Goal: Information Seeking & Learning: Learn about a topic

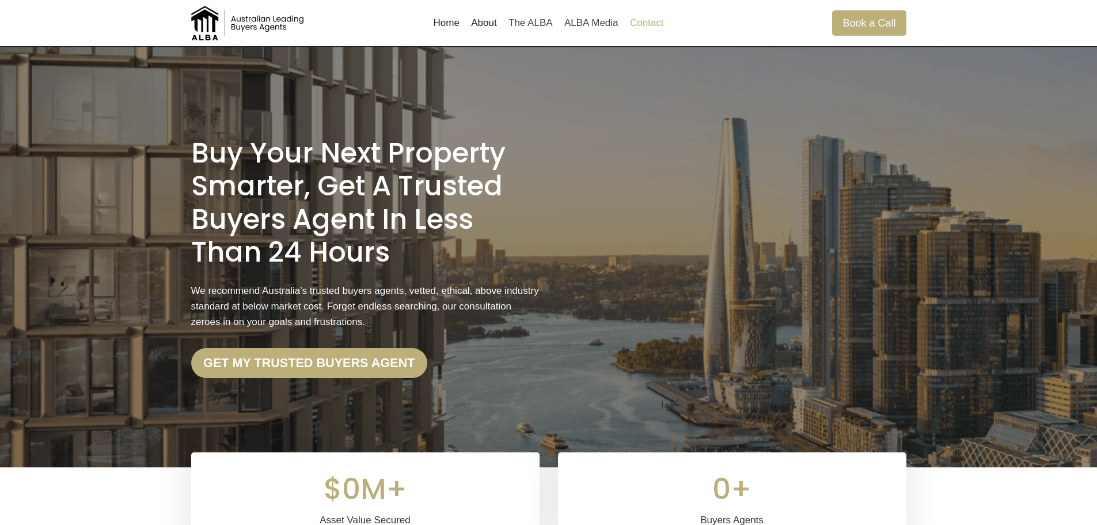
click at [649, 24] on link "Contact" at bounding box center [647, 23] width 46 height 28
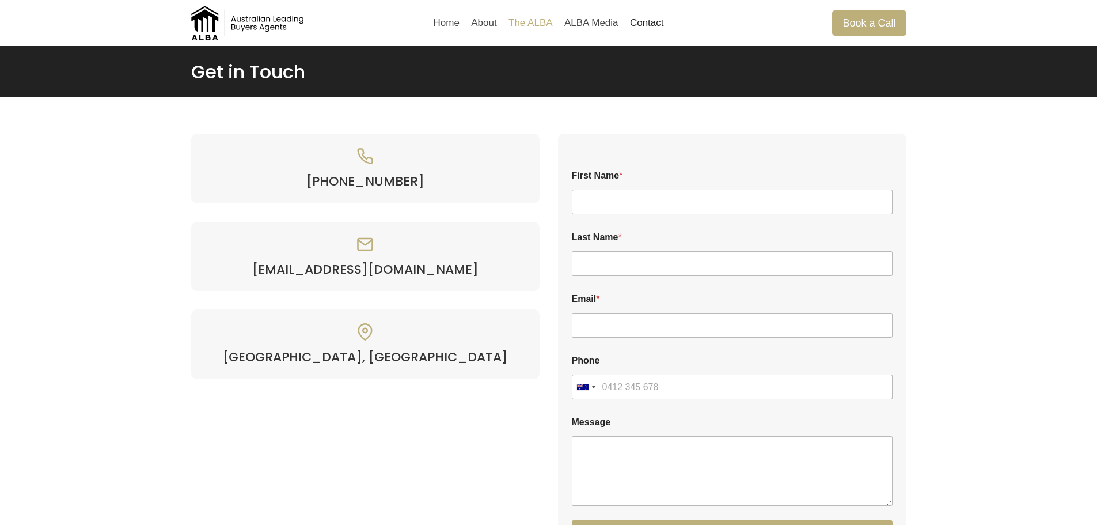
click at [535, 24] on link "The ALBA" at bounding box center [531, 23] width 56 height 28
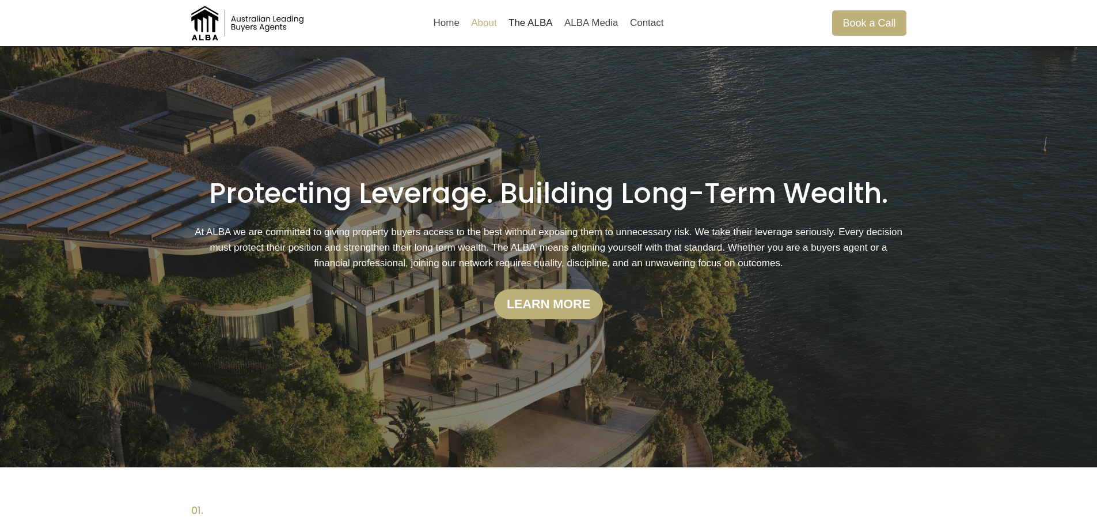
click at [490, 17] on link "About" at bounding box center [483, 23] width 37 height 28
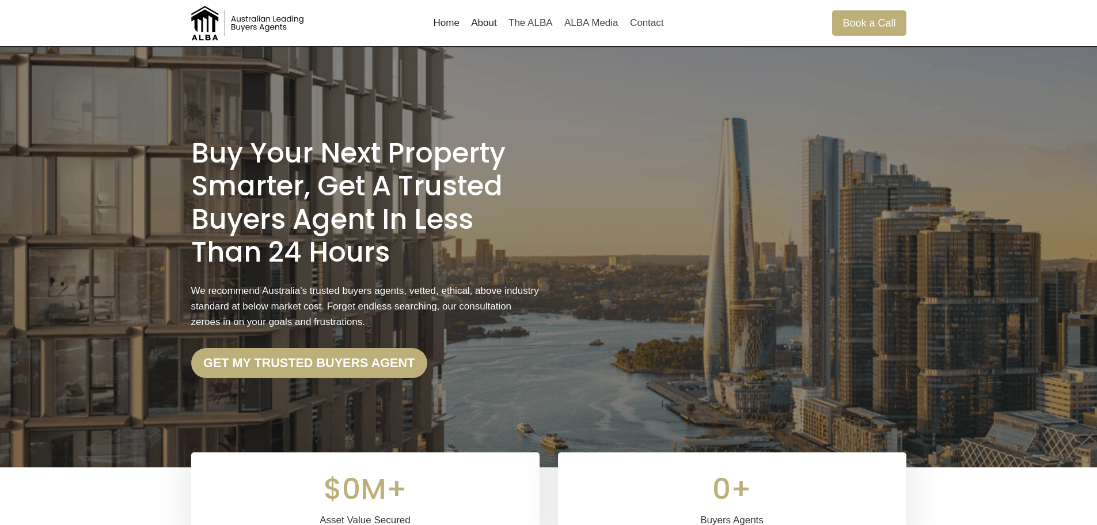
scroll to position [1202, 0]
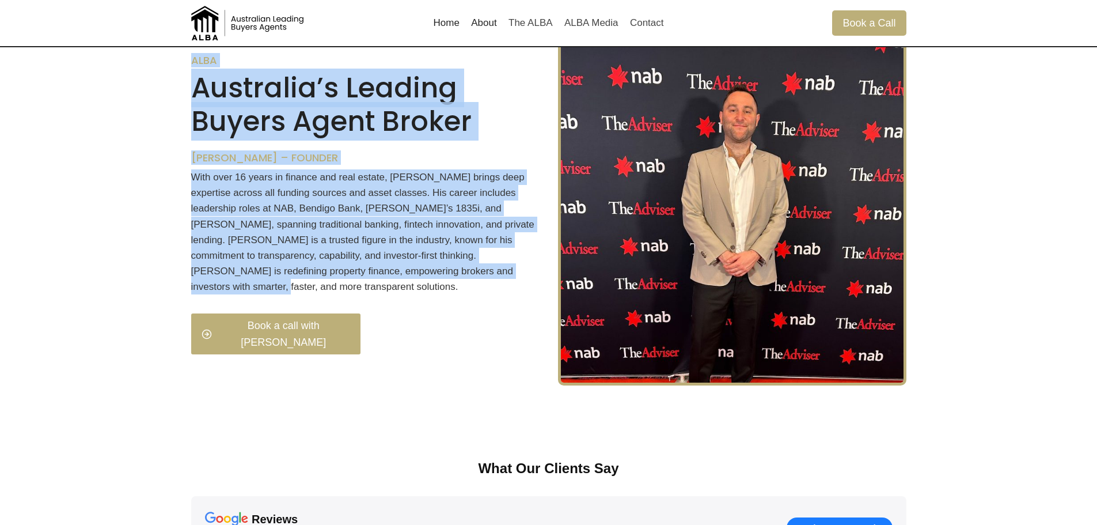
drag, startPoint x: 190, startPoint y: 70, endPoint x: 462, endPoint y: 287, distance: 348.8
click at [462, 287] on div "ALBA Australia’s Leading Buyers Agent Broker [PERSON_NAME] – Founder With over …" at bounding box center [548, 211] width 743 height 422
copy div "ALBA Australia’s Leading Buyers Agent Broker [PERSON_NAME] – Founder With over …"
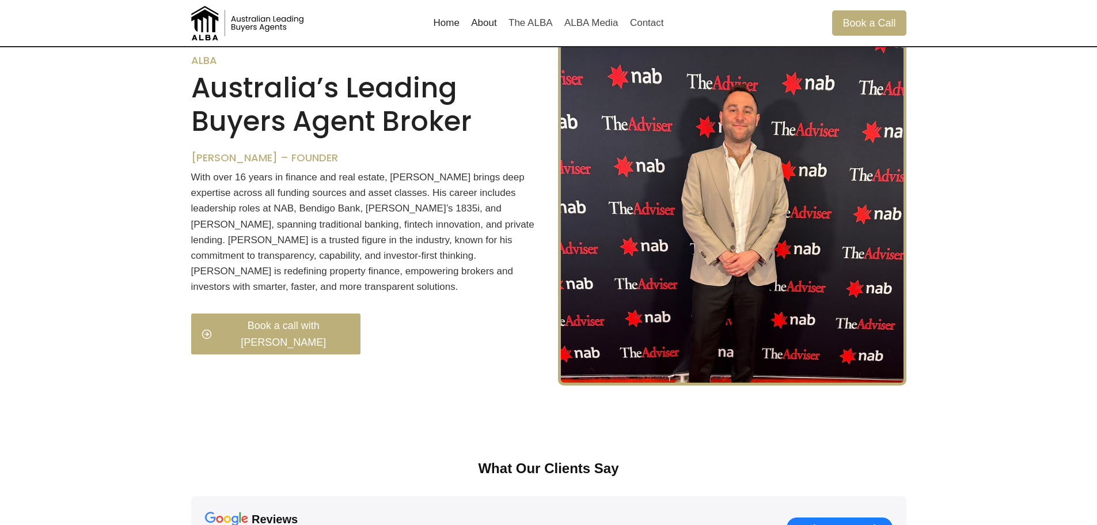
scroll to position [1202, 0]
